Goal: Task Accomplishment & Management: Use online tool/utility

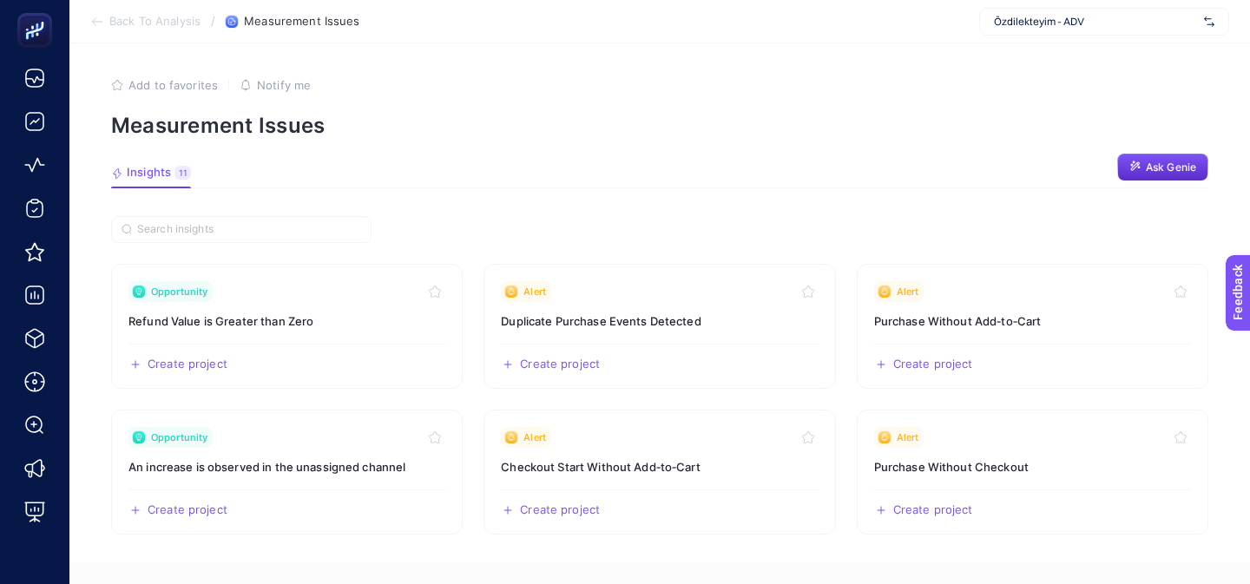
click at [1108, 26] on span "Özdilekteyim - ADV" at bounding box center [1095, 22] width 203 height 14
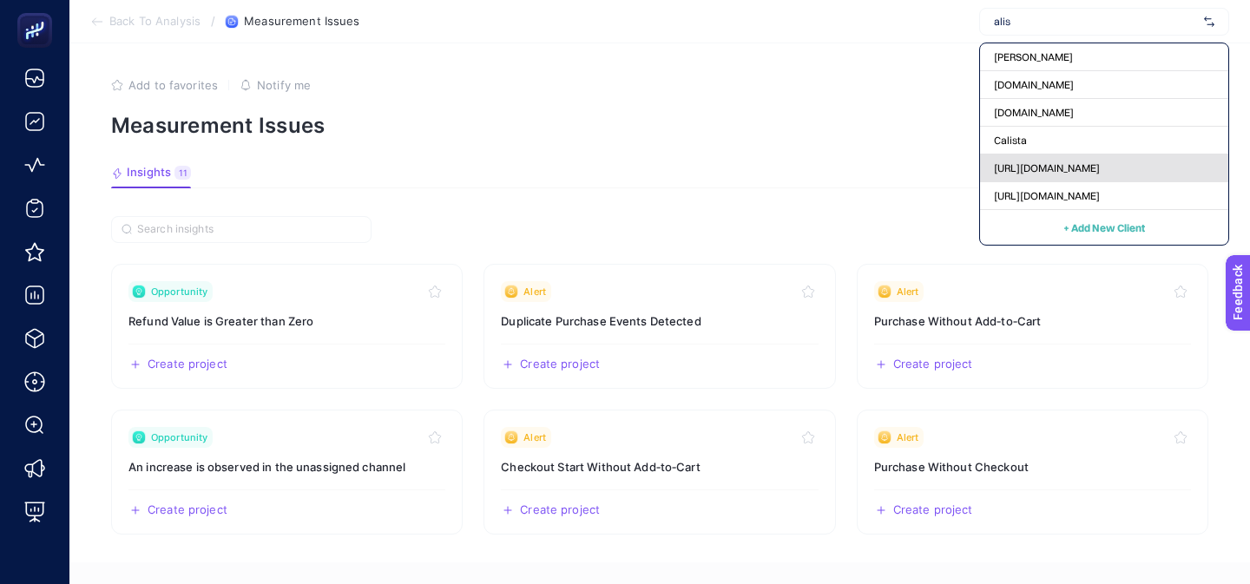
type input "alis"
click at [1050, 167] on span "https://alisgidis.com" at bounding box center [1047, 168] width 106 height 14
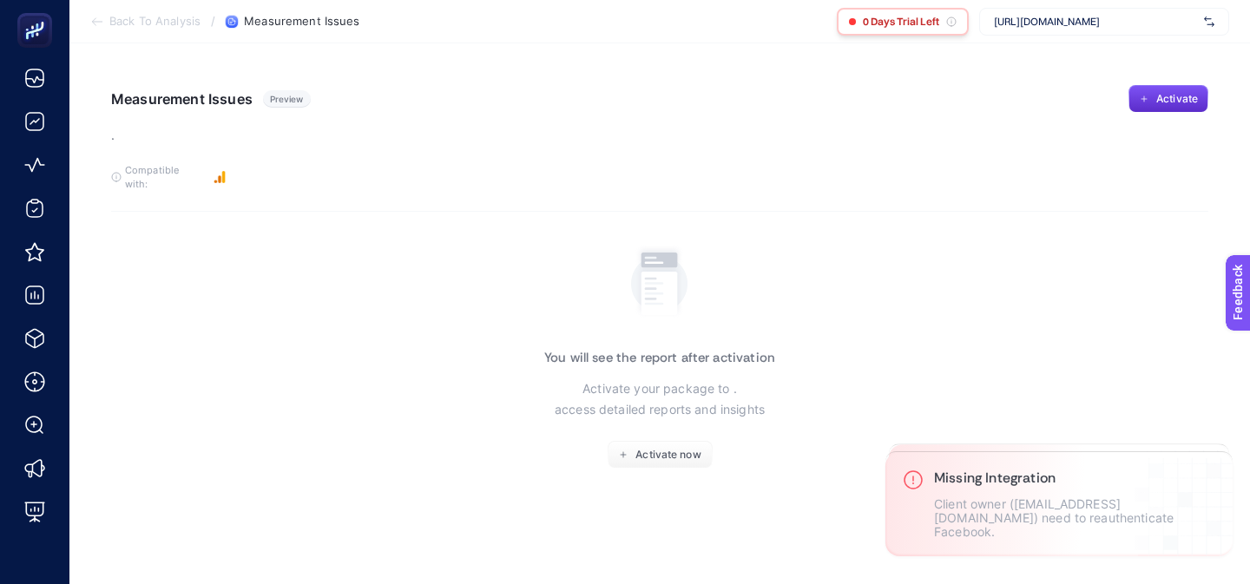
click at [895, 30] on div "0 Days Trial Left" at bounding box center [903, 22] width 132 height 28
click at [851, 92] on div "Measurement Issues Preview . Activate" at bounding box center [659, 115] width 1097 height 61
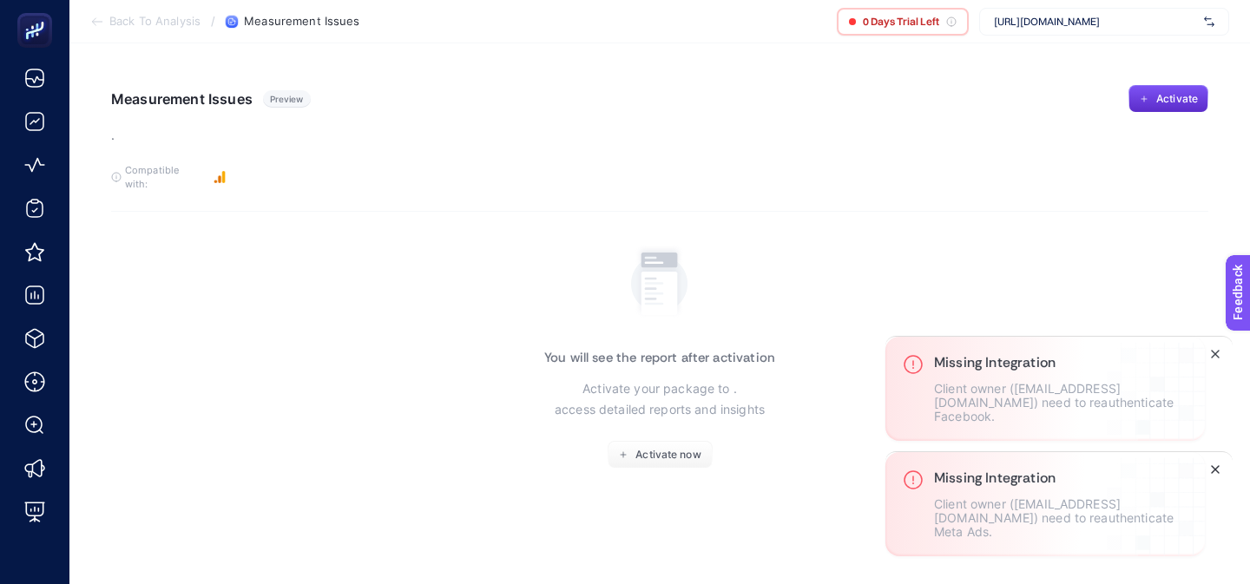
click at [1217, 464] on icon "Close" at bounding box center [1216, 470] width 14 height 14
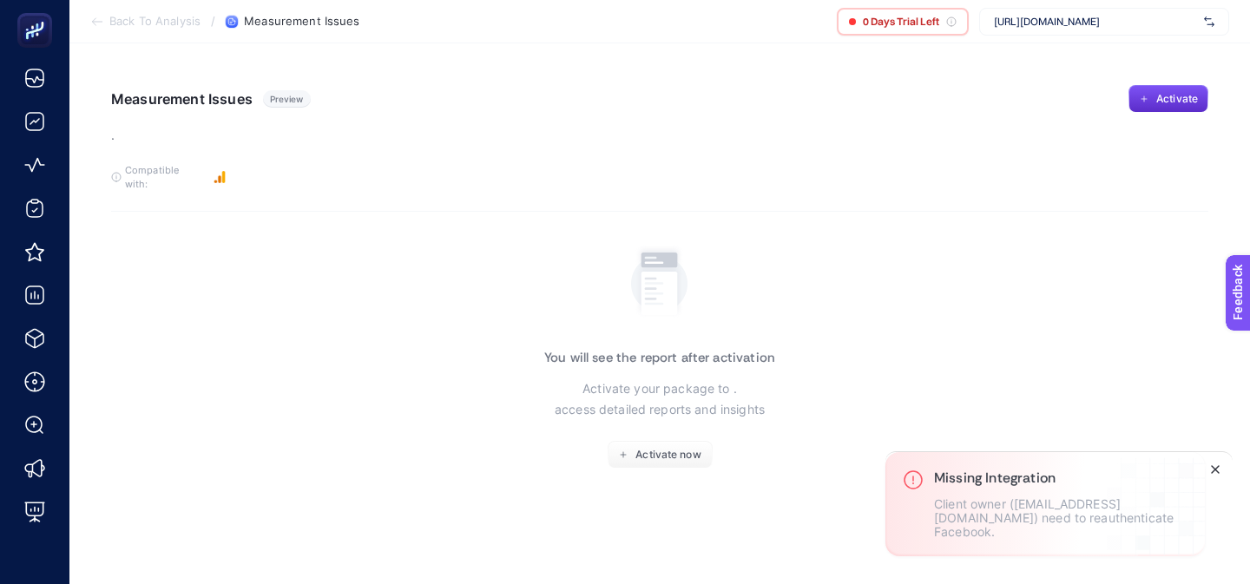
click at [1215, 461] on button "Close" at bounding box center [1215, 469] width 21 height 21
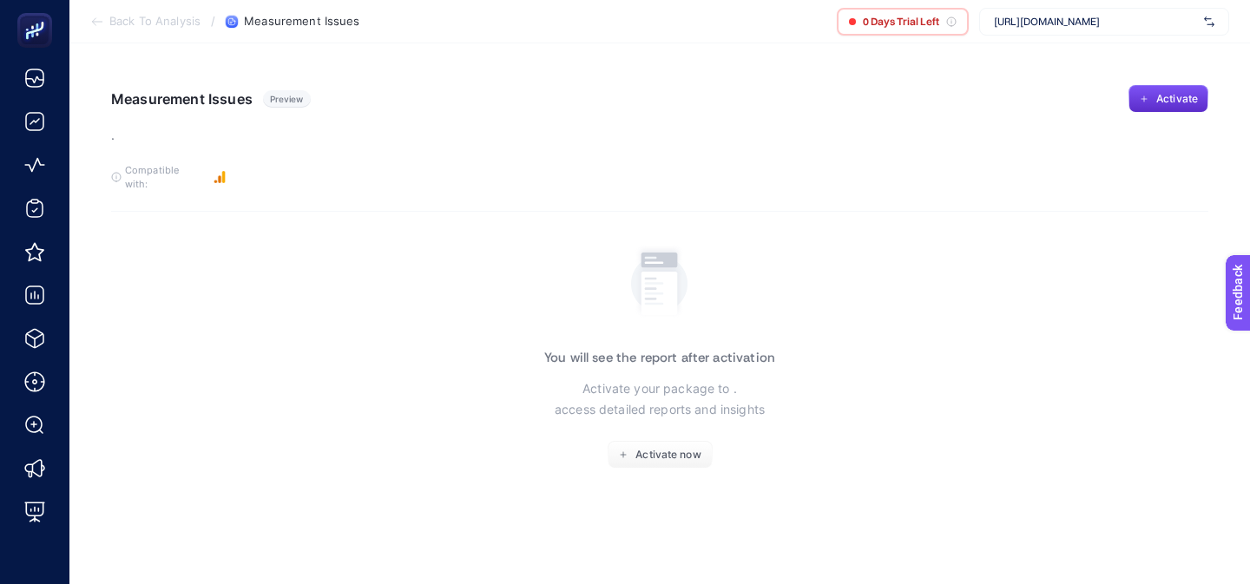
click at [1048, 248] on section "You will see the report after activation Activate your package to . access deta…" at bounding box center [659, 354] width 1097 height 229
